Goal: Task Accomplishment & Management: Use online tool/utility

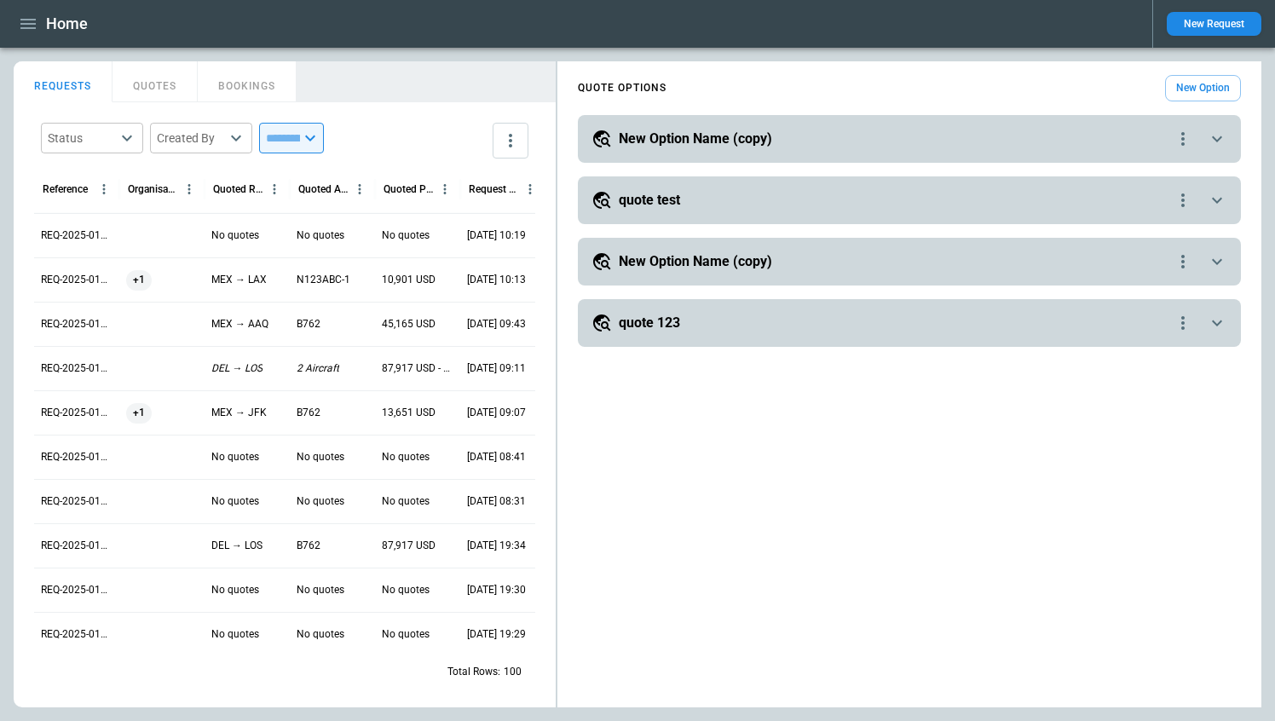
click at [29, 22] on icon "button" at bounding box center [28, 24] width 20 height 20
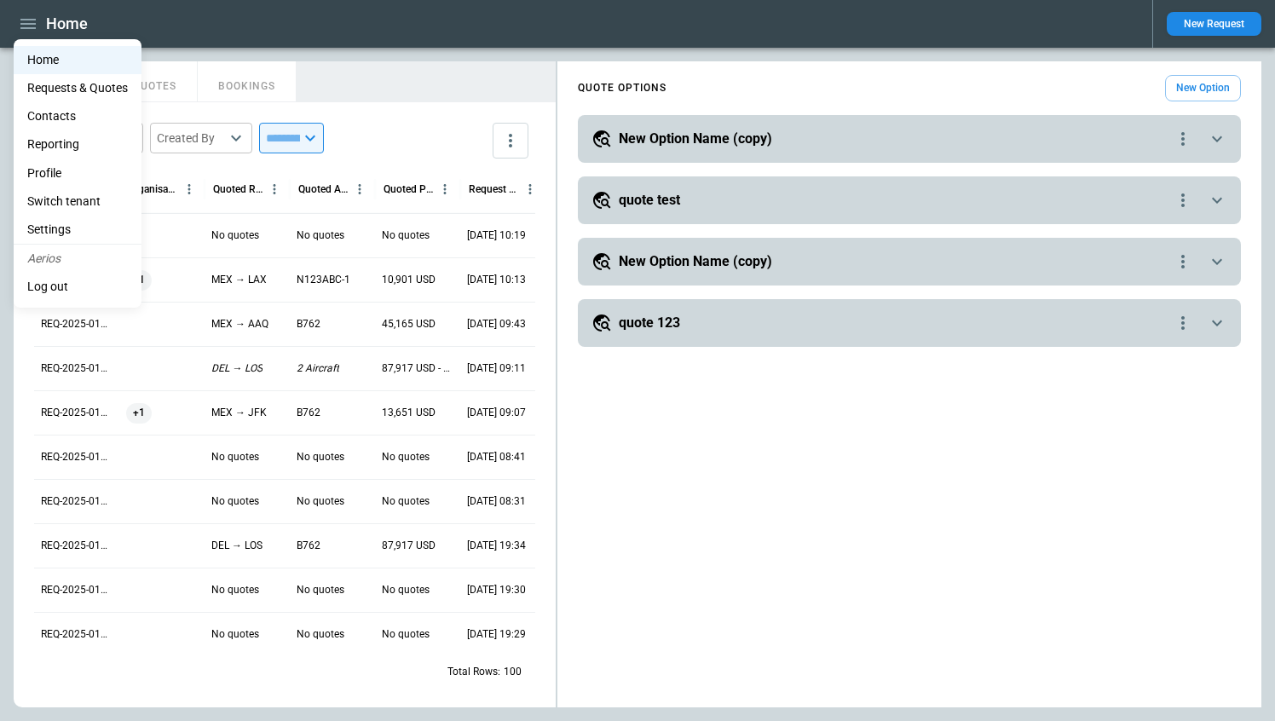
click at [405, 70] on div at bounding box center [637, 360] width 1275 height 721
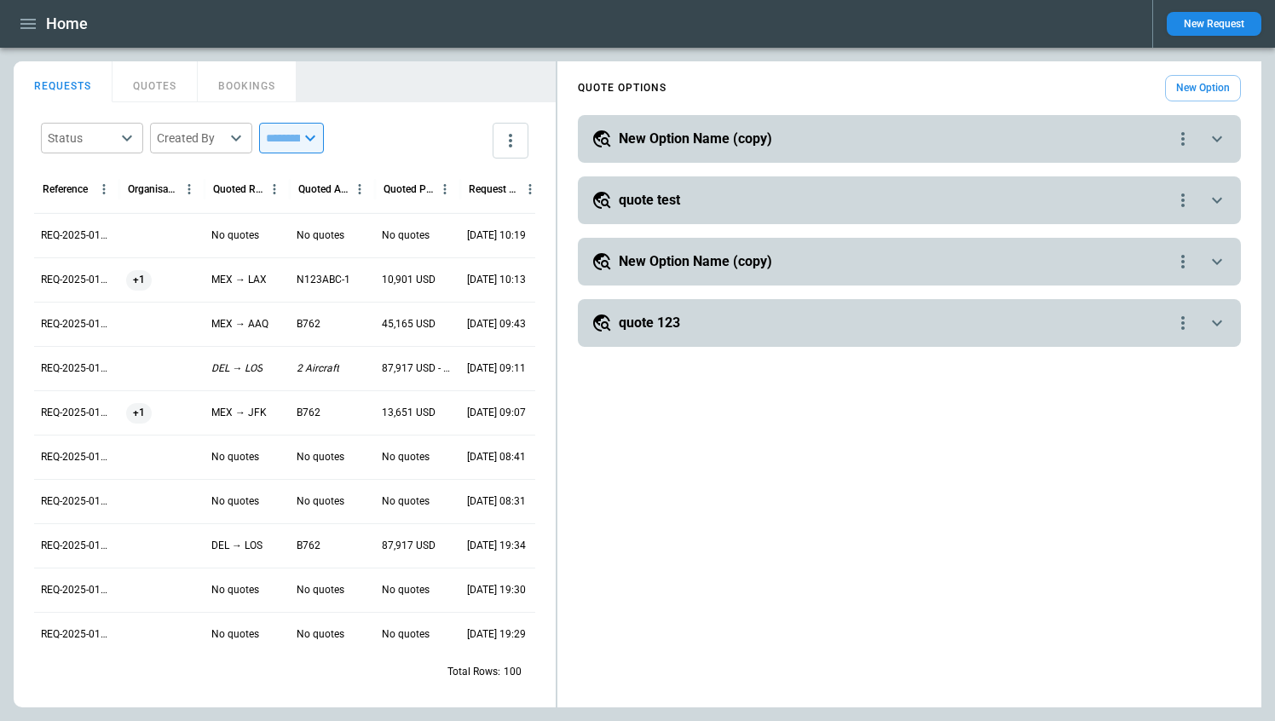
click at [192, 286] on div "+1" at bounding box center [162, 280] width 72 height 20
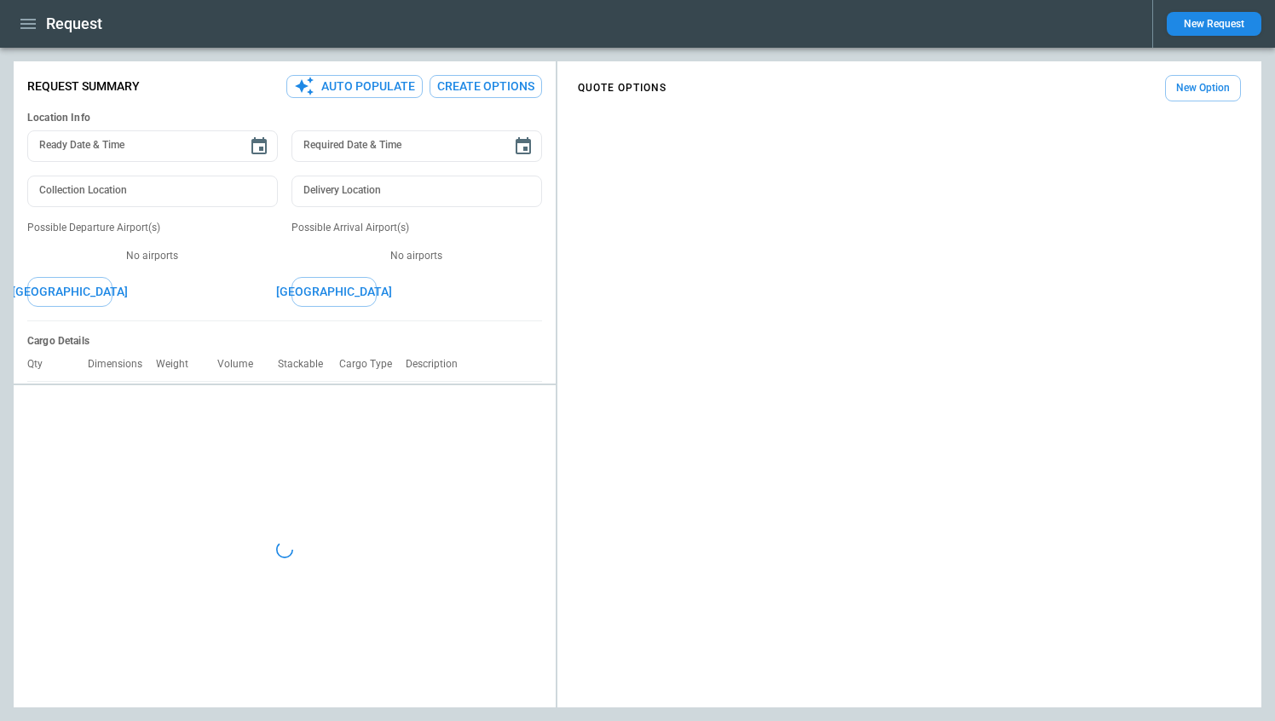
click at [392, 92] on button "Auto Populate" at bounding box center [354, 86] width 136 height 23
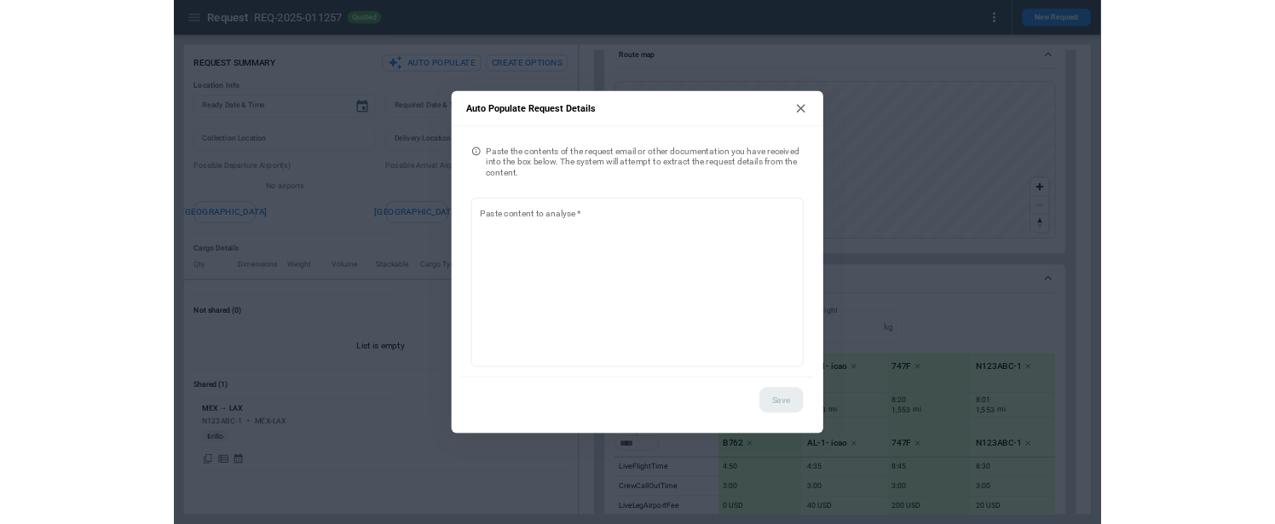
scroll to position [1405, 0]
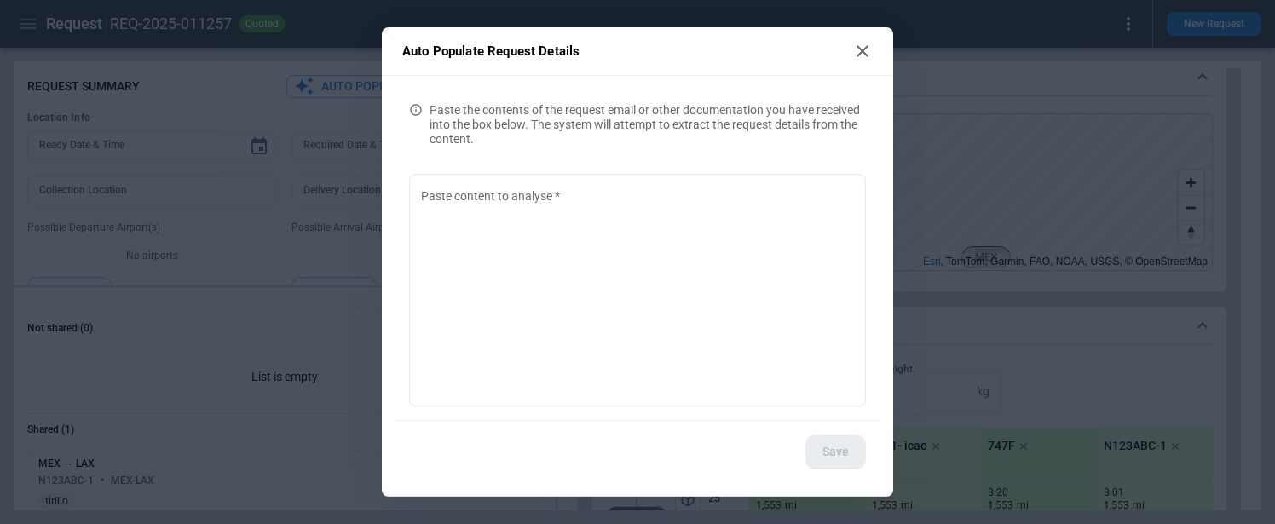
click at [869, 46] on icon at bounding box center [862, 51] width 20 height 20
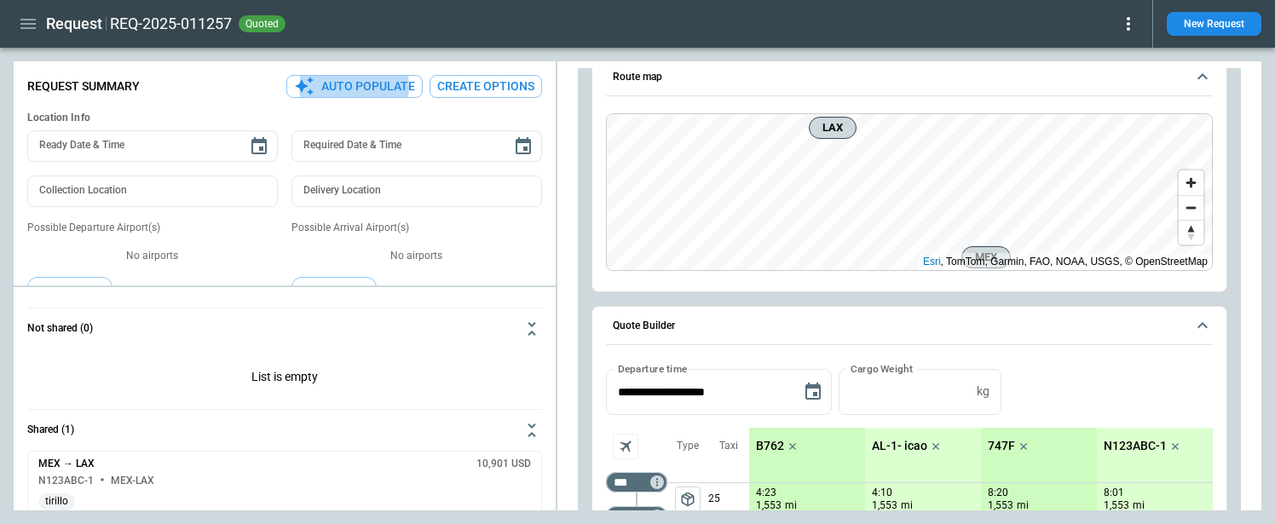
click at [408, 115] on h6 "Location Info" at bounding box center [284, 118] width 515 height 13
click at [466, 94] on button "Create Options" at bounding box center [486, 86] width 113 height 23
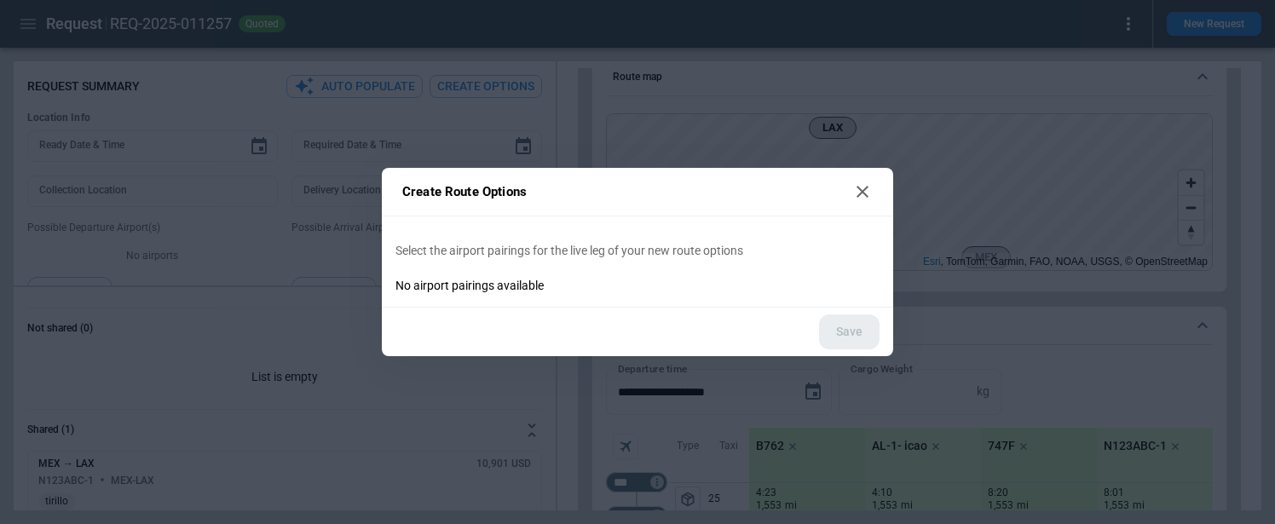
click at [568, 125] on div "Create Route Options Select the airport pairings for the live leg of your new r…" at bounding box center [637, 262] width 1275 height 524
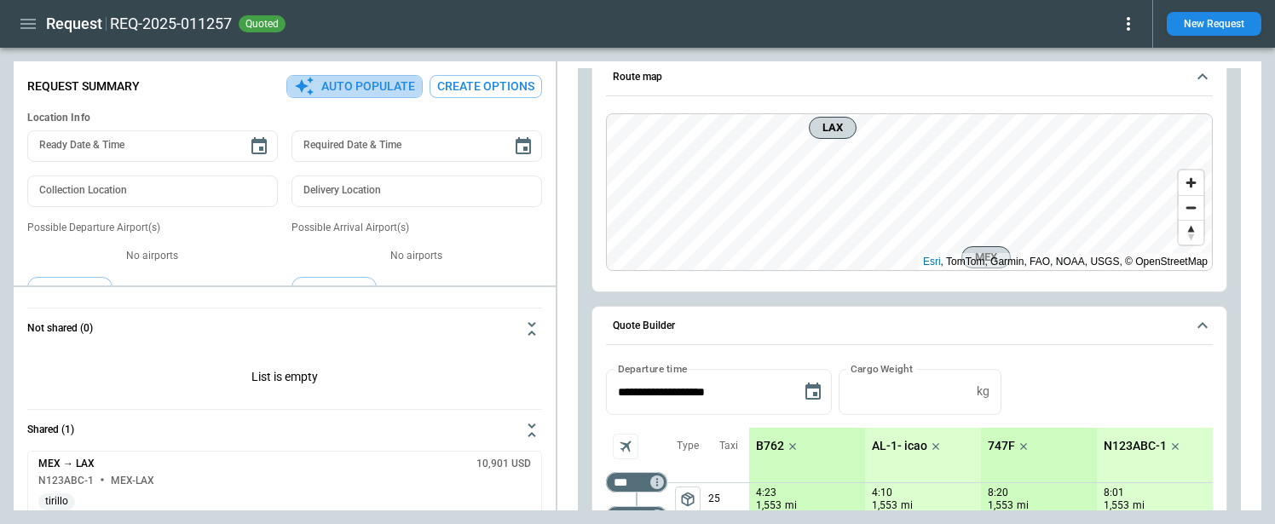
click at [381, 84] on button "Auto Populate" at bounding box center [354, 86] width 136 height 23
type textarea "*"
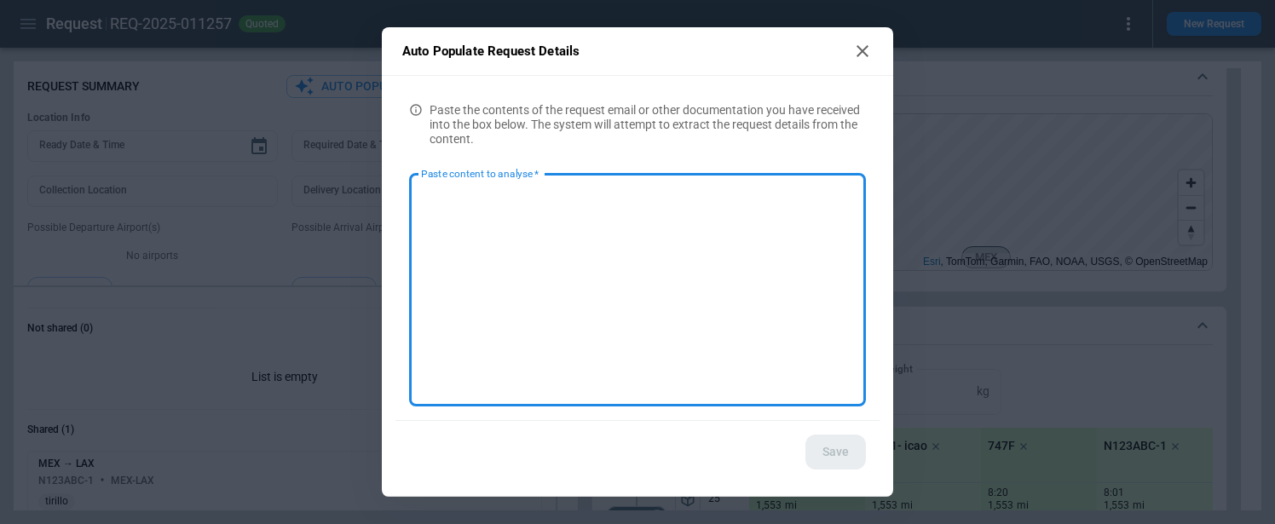
click at [543, 459] on div "Save" at bounding box center [638, 452] width 484 height 62
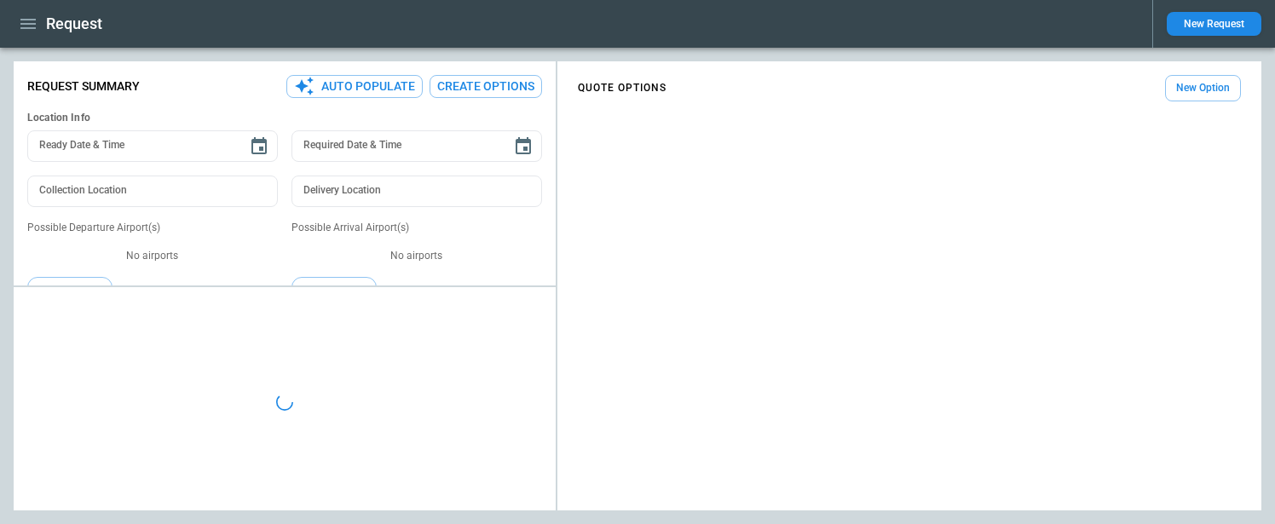
type textarea "*"
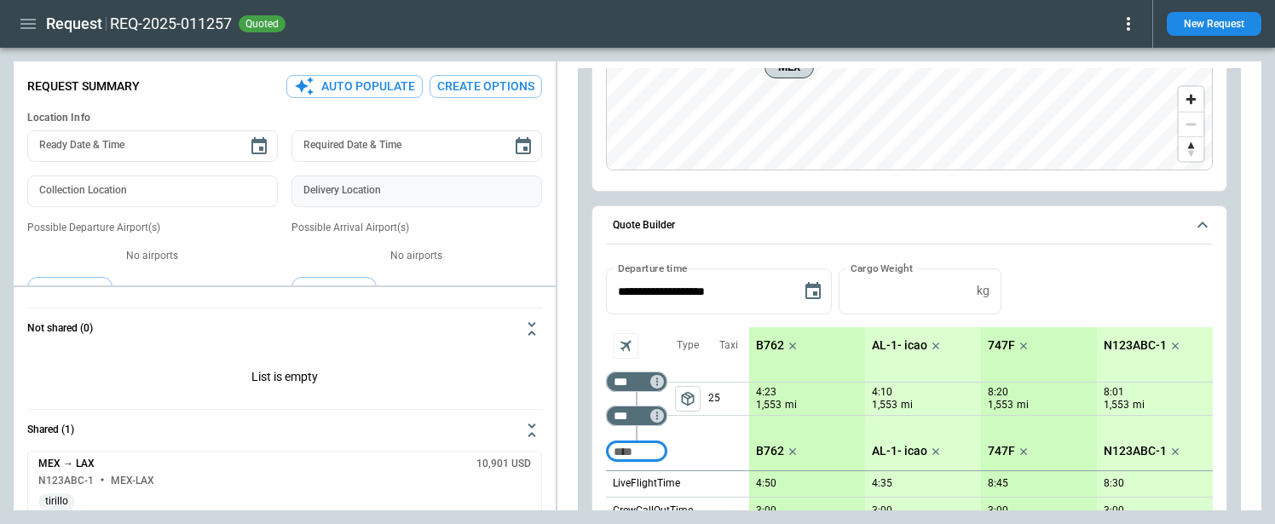
scroll to position [1503, 0]
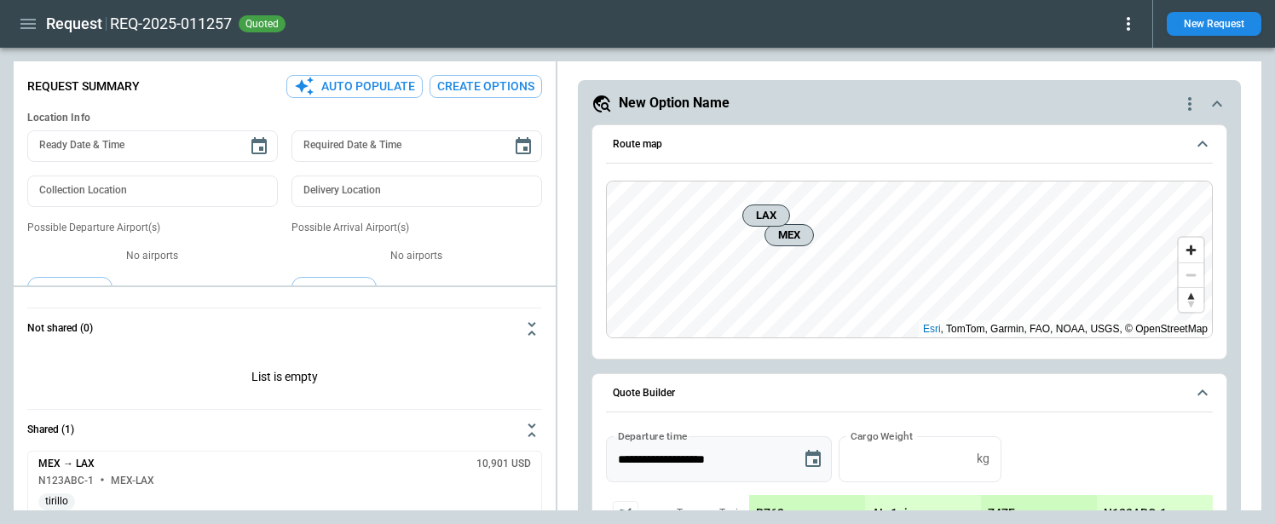
scroll to position [1327, 0]
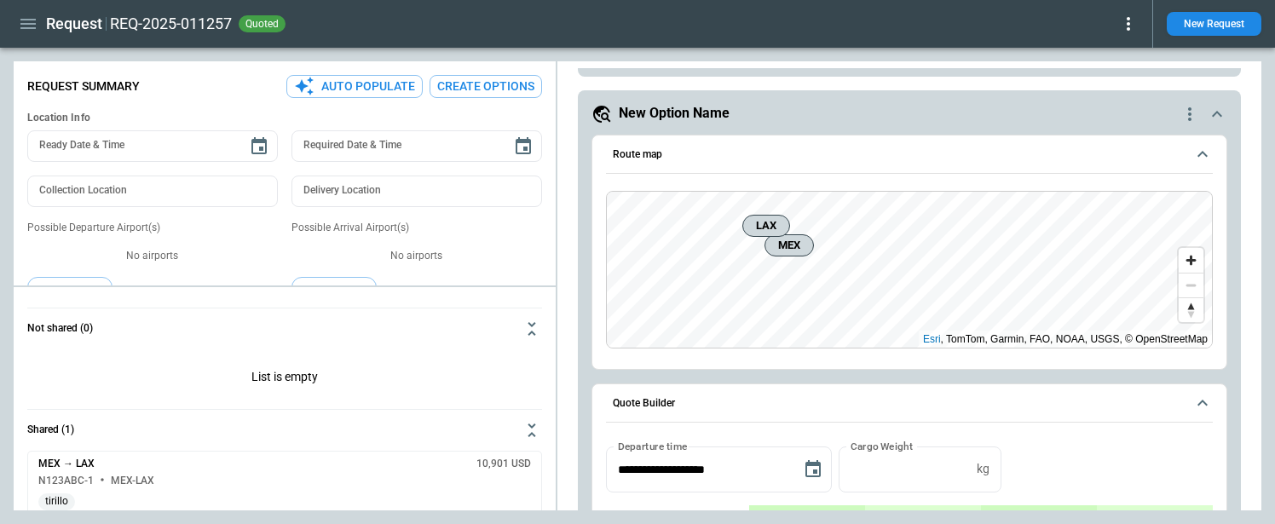
click at [471, 89] on button "Create Options" at bounding box center [486, 86] width 113 height 23
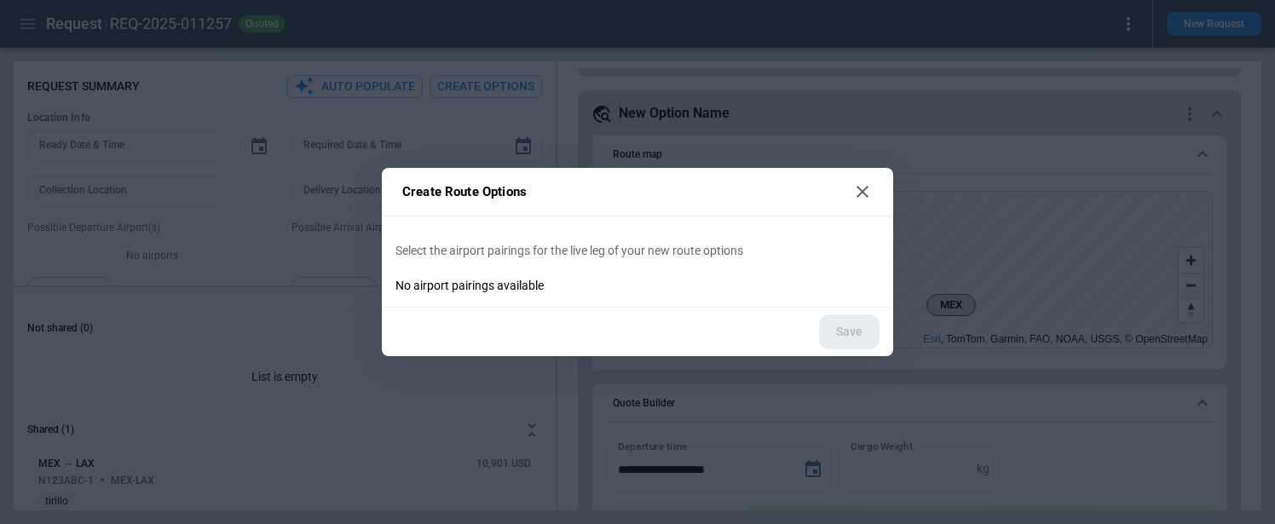
click at [323, 184] on div "Create Route Options Select the airport pairings for the live leg of your new r…" at bounding box center [637, 262] width 1275 height 524
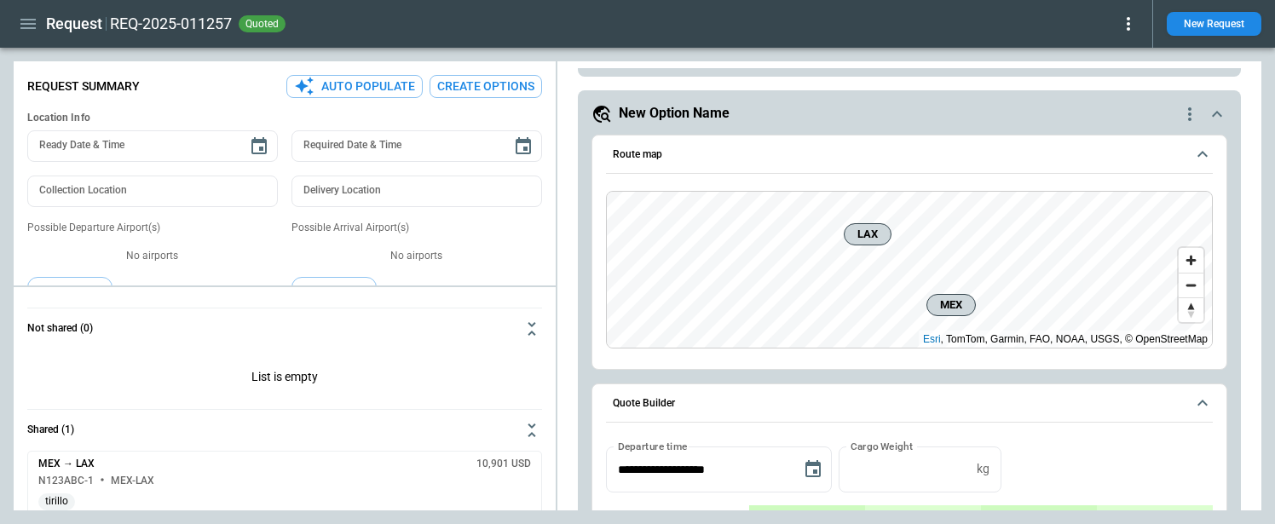
click at [335, 87] on button "Auto Populate" at bounding box center [354, 86] width 136 height 23
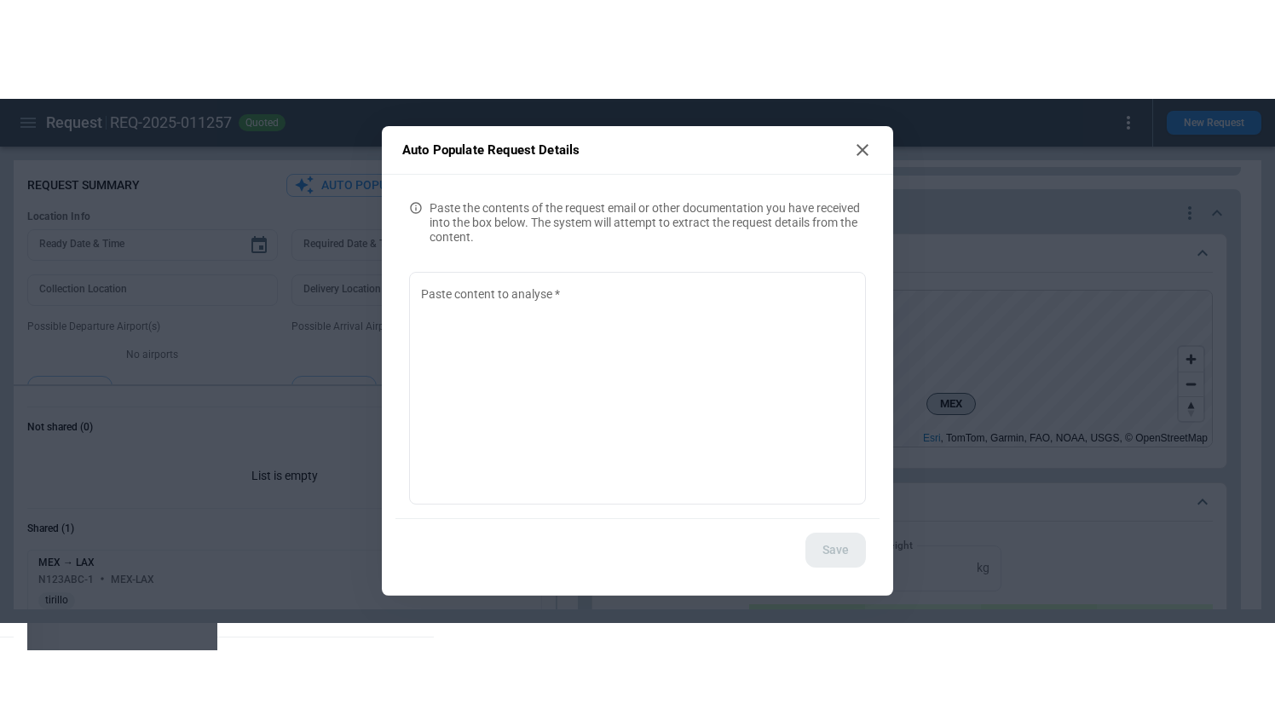
scroll to position [0, 0]
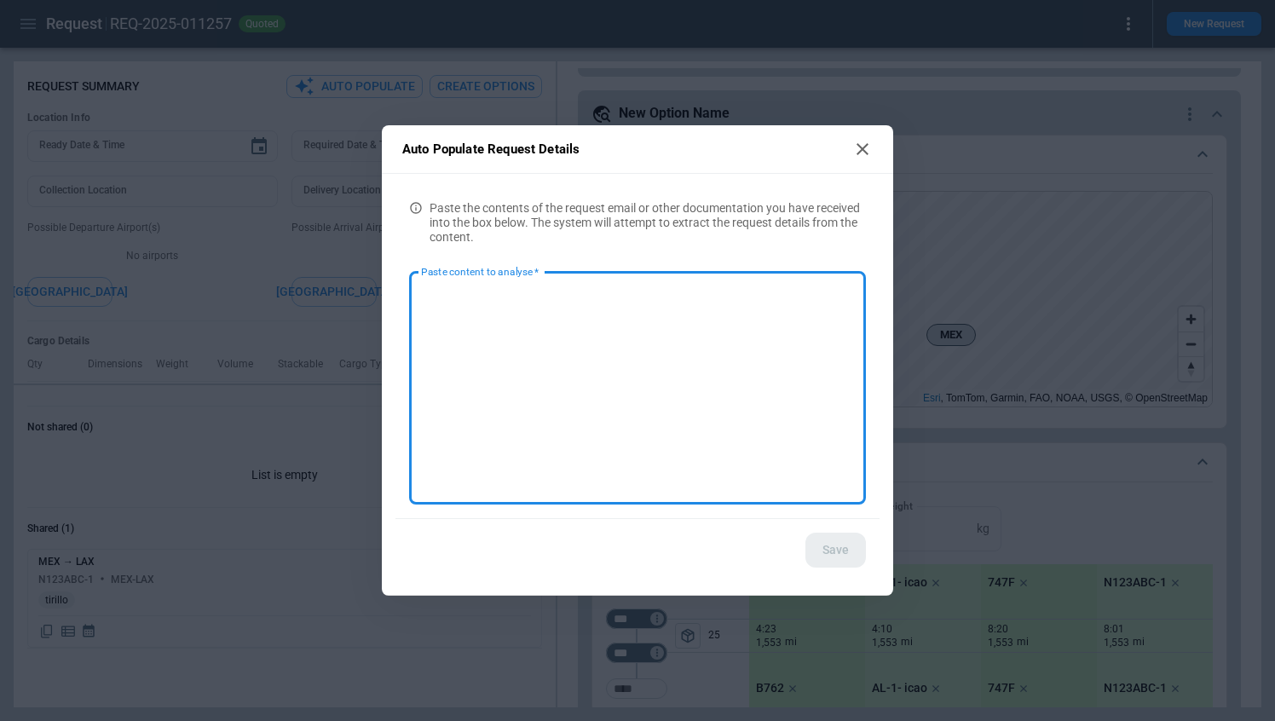
click at [577, 115] on div "Auto Populate Request Details Paste the contents of the request email or other …" at bounding box center [637, 360] width 1275 height 721
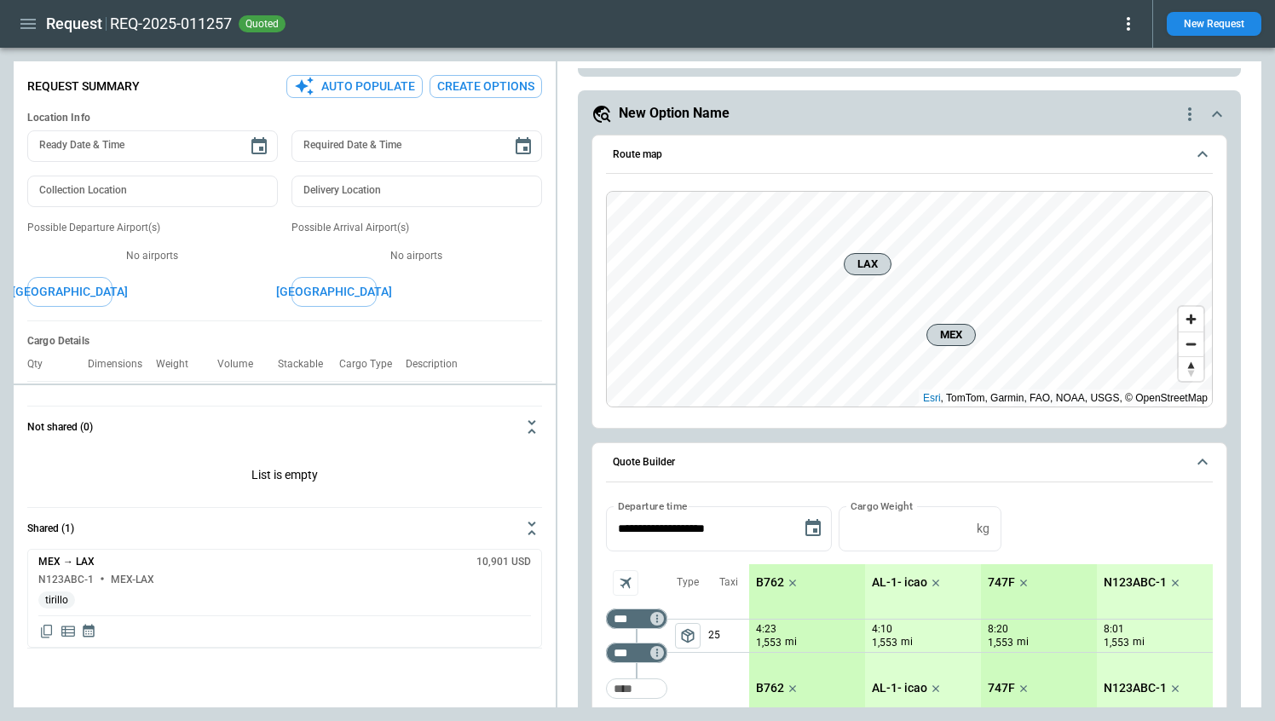
click at [464, 84] on button "Create Options" at bounding box center [486, 86] width 113 height 23
